Goal: Information Seeking & Learning: Learn about a topic

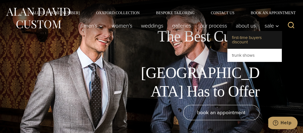
click at [256, 38] on link "First-Time Buyers Discount" at bounding box center [254, 39] width 54 height 17
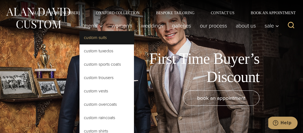
click at [91, 37] on link "Custom Suits" at bounding box center [107, 37] width 54 height 13
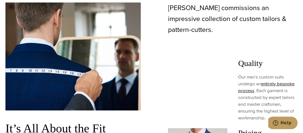
scroll to position [381, 0]
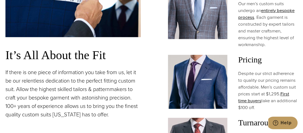
drag, startPoint x: 239, startPoint y: 48, endPoint x: 293, endPoint y: 79, distance: 62.6
click at [293, 79] on p "Despite our strict adherence to quality our pricing remains affordable. Men’s c…" at bounding box center [267, 90] width 59 height 41
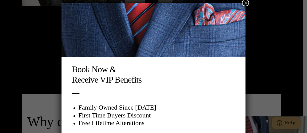
scroll to position [3, 0]
